Goal: Information Seeking & Learning: Learn about a topic

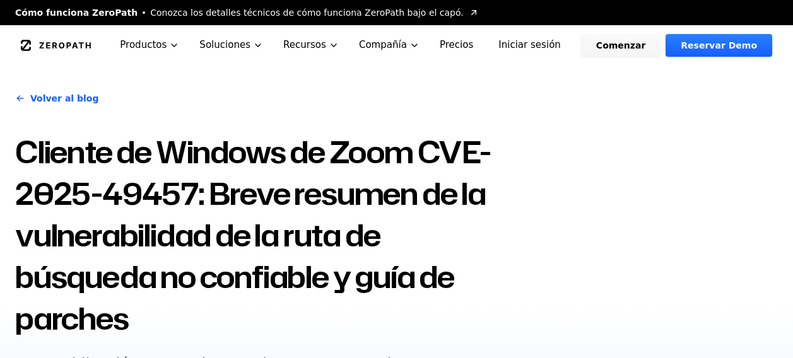
click at [181, 229] on h1 "Cliente de Windows de Zoom CVE-2025-49457: Breve resumen de la vulnerabilidad d…" at bounding box center [264, 235] width 498 height 208
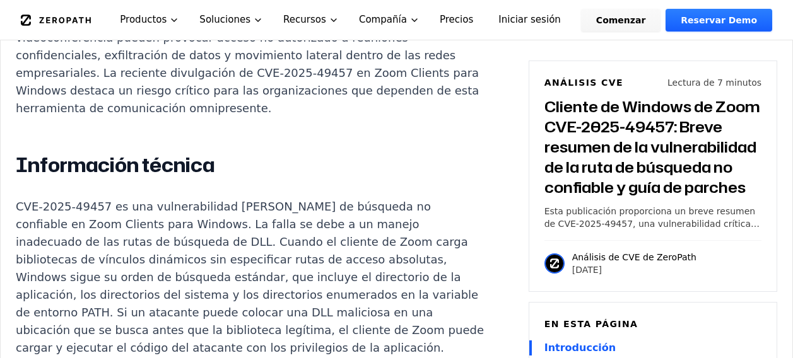
scroll to position [1070, 0]
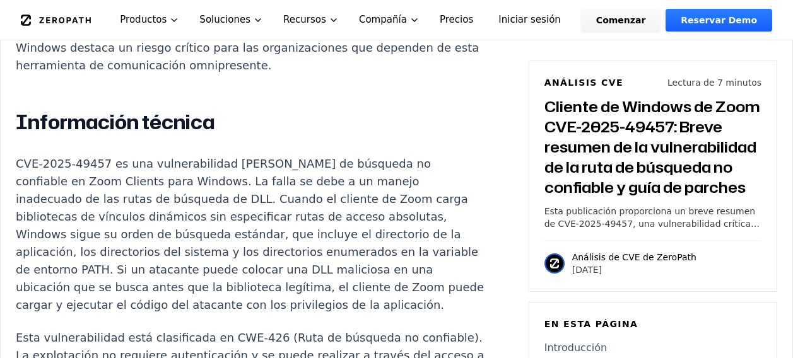
click at [141, 181] on p "CVE-2025-49457 es una vulnerabilidad [PERSON_NAME] de búsqueda no confiable en …" at bounding box center [250, 234] width 469 height 159
drag, startPoint x: 141, startPoint y: 181, endPoint x: 211, endPoint y: 181, distance: 70.0
click at [211, 181] on p "CVE-2025-49457 es una vulnerabilidad [PERSON_NAME] de búsqueda no confiable en …" at bounding box center [250, 234] width 469 height 159
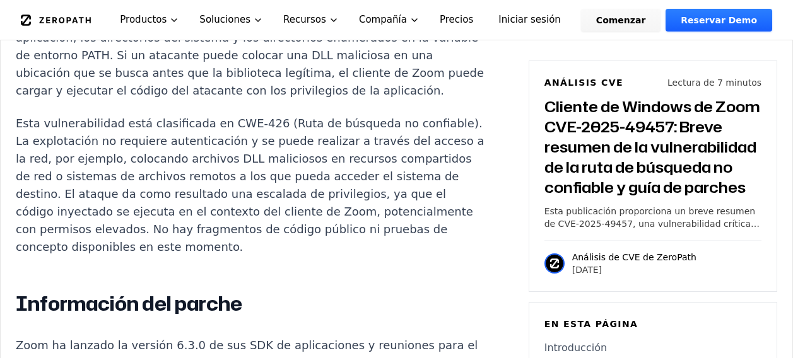
scroll to position [1287, 0]
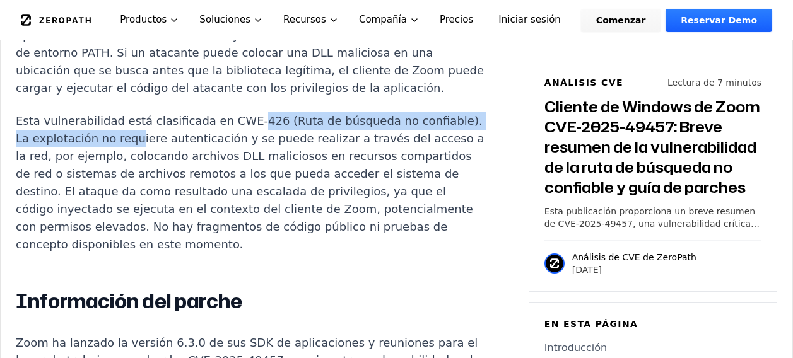
drag, startPoint x: 182, startPoint y: 119, endPoint x: 232, endPoint y: 85, distance: 60.4
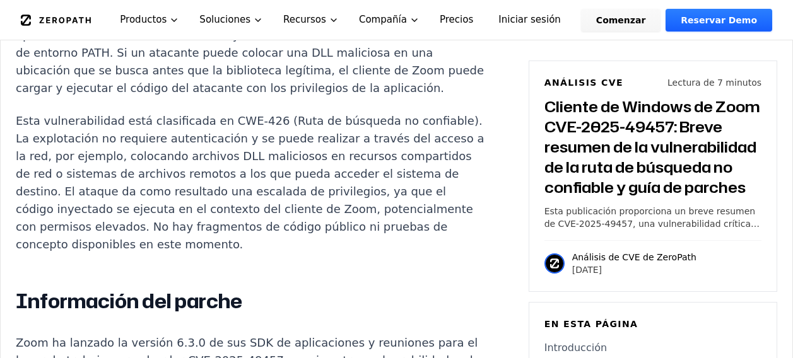
click at [349, 210] on p "Esta vulnerabilidad está clasificada en CWE-426 (Ruta de búsqueda no confiable)…" at bounding box center [250, 182] width 469 height 141
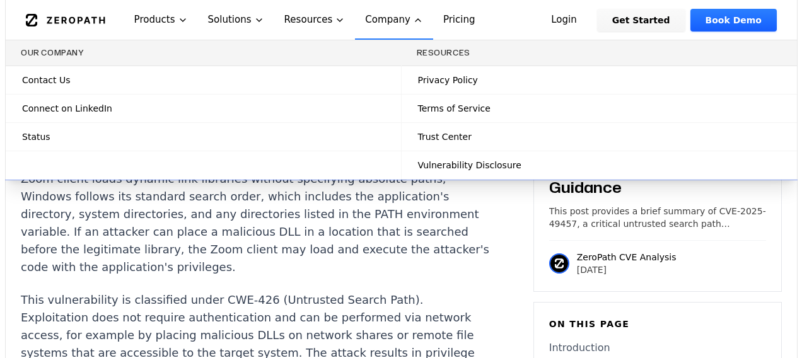
scroll to position [0, 0]
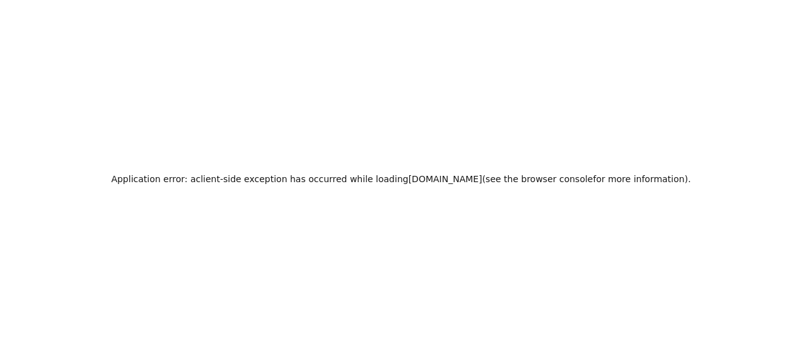
click at [300, 119] on div "Application error: a client -side exception has occurred while loading zeropath…" at bounding box center [401, 179] width 802 height 358
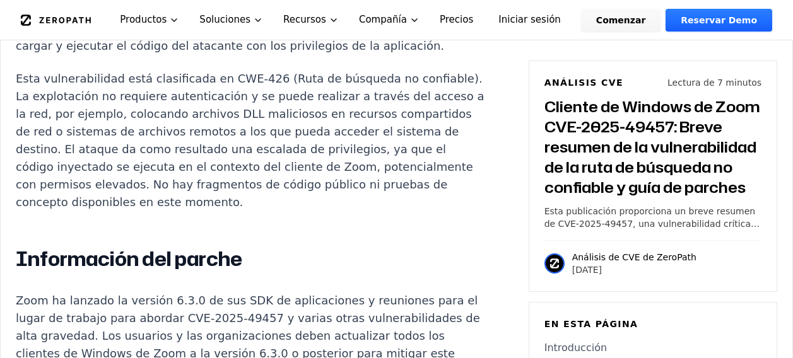
scroll to position [1251, 0]
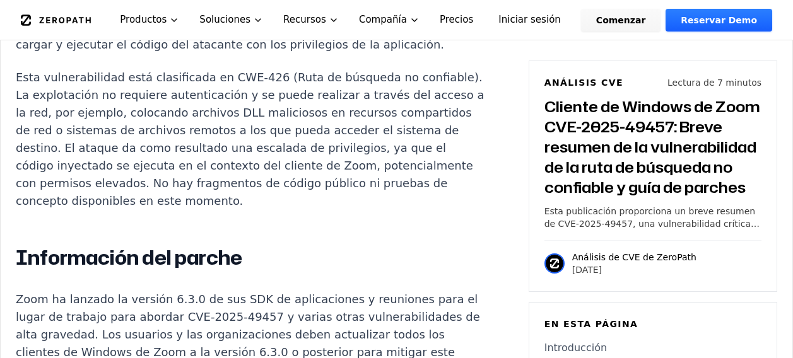
click at [295, 83] on p "Esta vulnerabilidad está clasificada en CWE-426 (Ruta de búsqueda no confiable)…" at bounding box center [250, 139] width 469 height 141
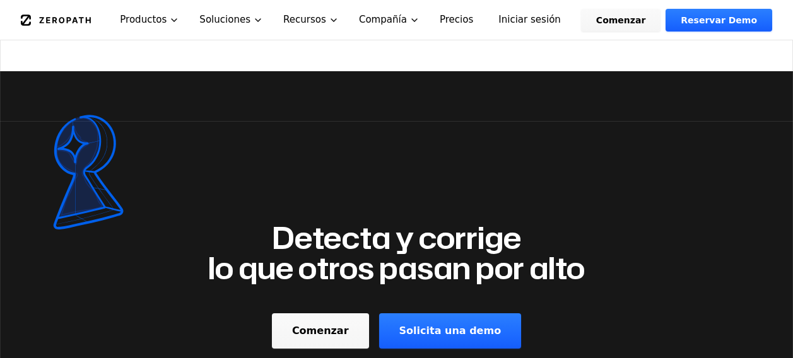
scroll to position [2831, 0]
